Goal: Navigation & Orientation: Find specific page/section

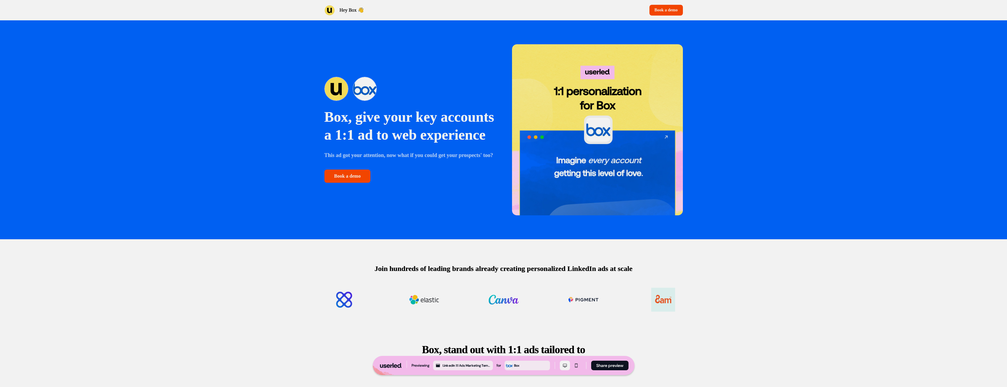
click at [237, 79] on div "Box, give your key accounts a 1:1 ad to web experience This ad got your attenti…" at bounding box center [503, 129] width 1007 height 219
click at [325, 78] on img at bounding box center [336, 89] width 24 height 24
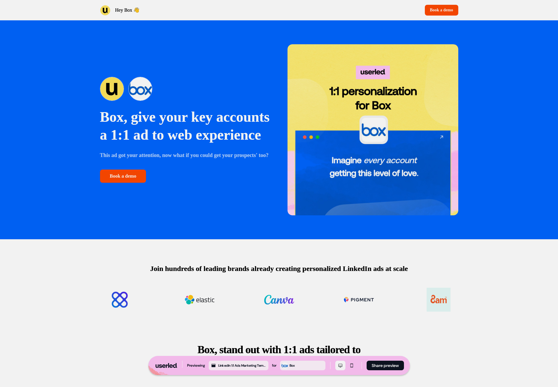
click at [235, 109] on p "Box, give your key accounts a 1:1 ad to web experience" at bounding box center [185, 126] width 171 height 36
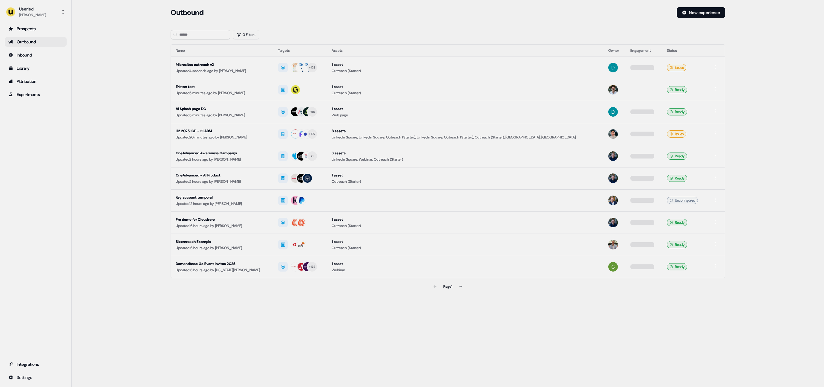
click at [791, 60] on main "Loading... Outbound New experience 0 Filters Name Targets Assets Owner Engageme…" at bounding box center [448, 158] width 752 height 302
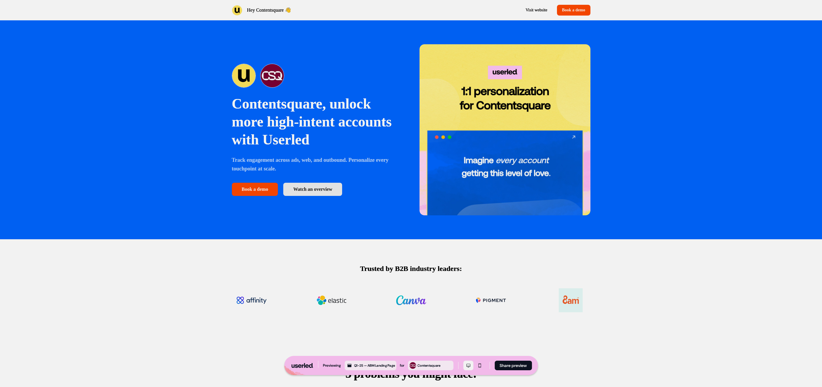
click at [225, 281] on div "Trusted by B2B industry leaders:" at bounding box center [411, 290] width 394 height 102
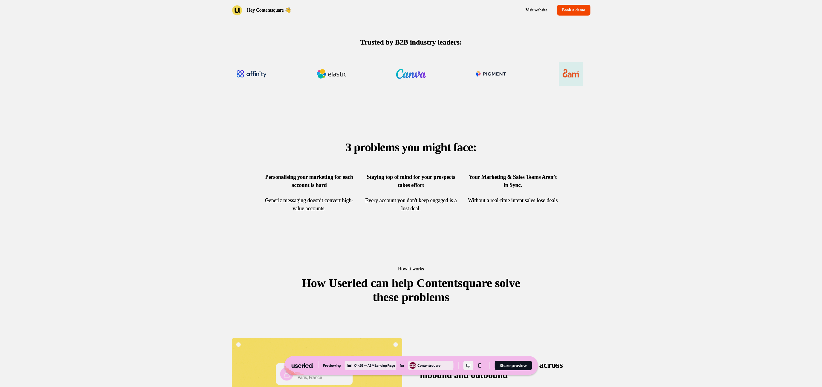
scroll to position [251, 0]
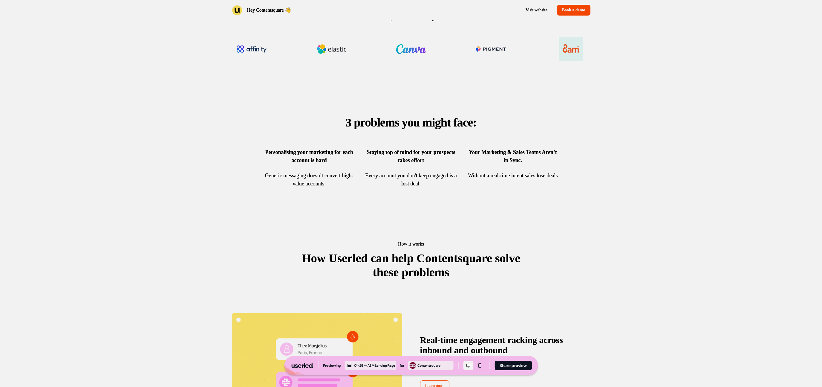
drag, startPoint x: 402, startPoint y: 303, endPoint x: 2, endPoint y: 205, distance: 412.4
